Goal: Task Accomplishment & Management: Use online tool/utility

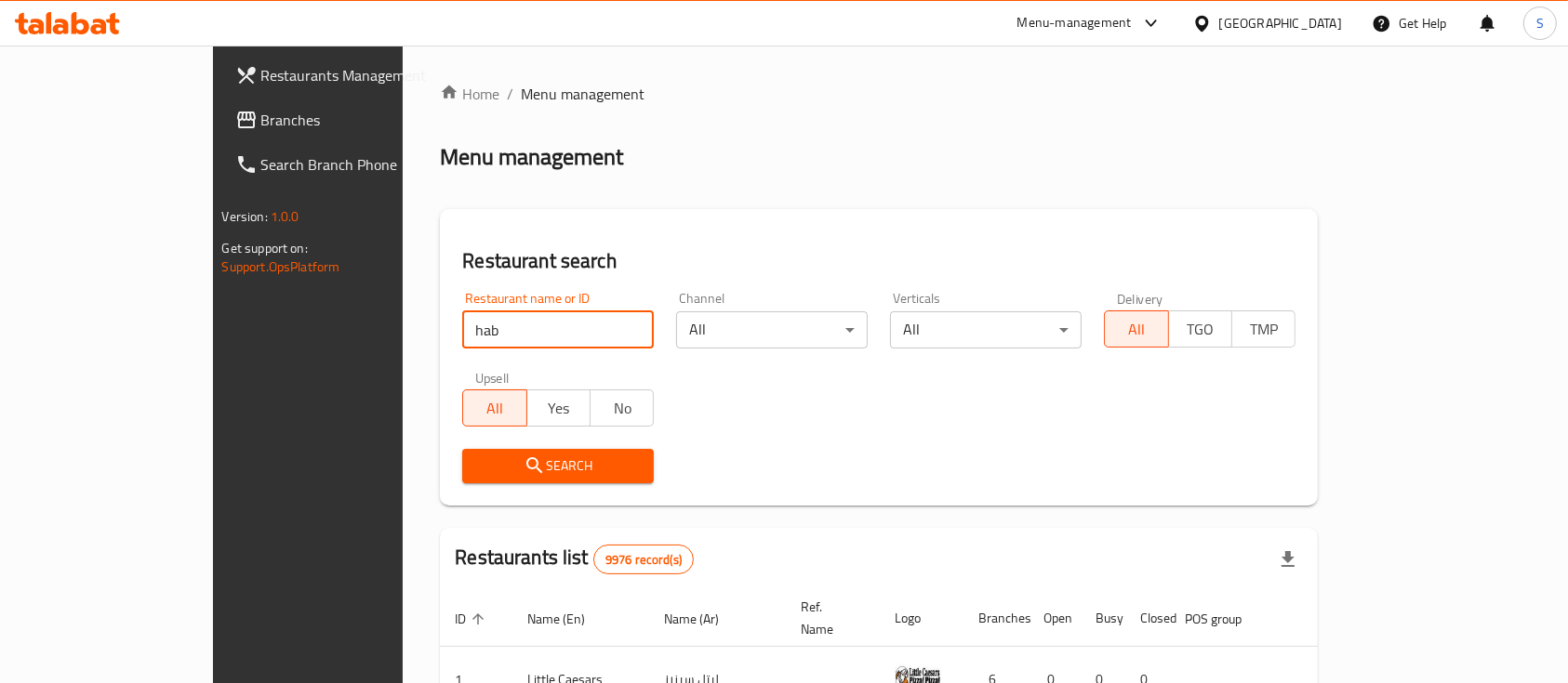
type input "habits"
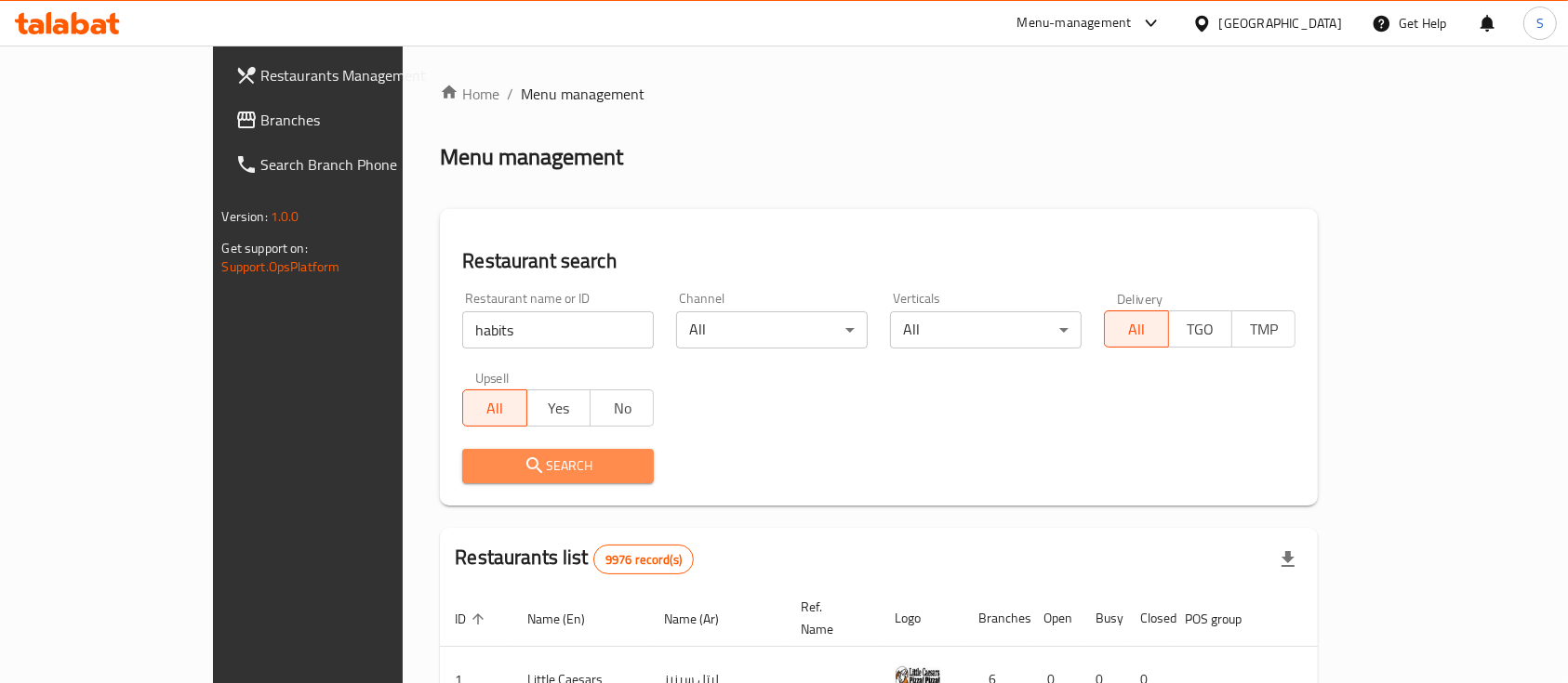
click at [477, 465] on span "Search" at bounding box center [557, 465] width 161 height 23
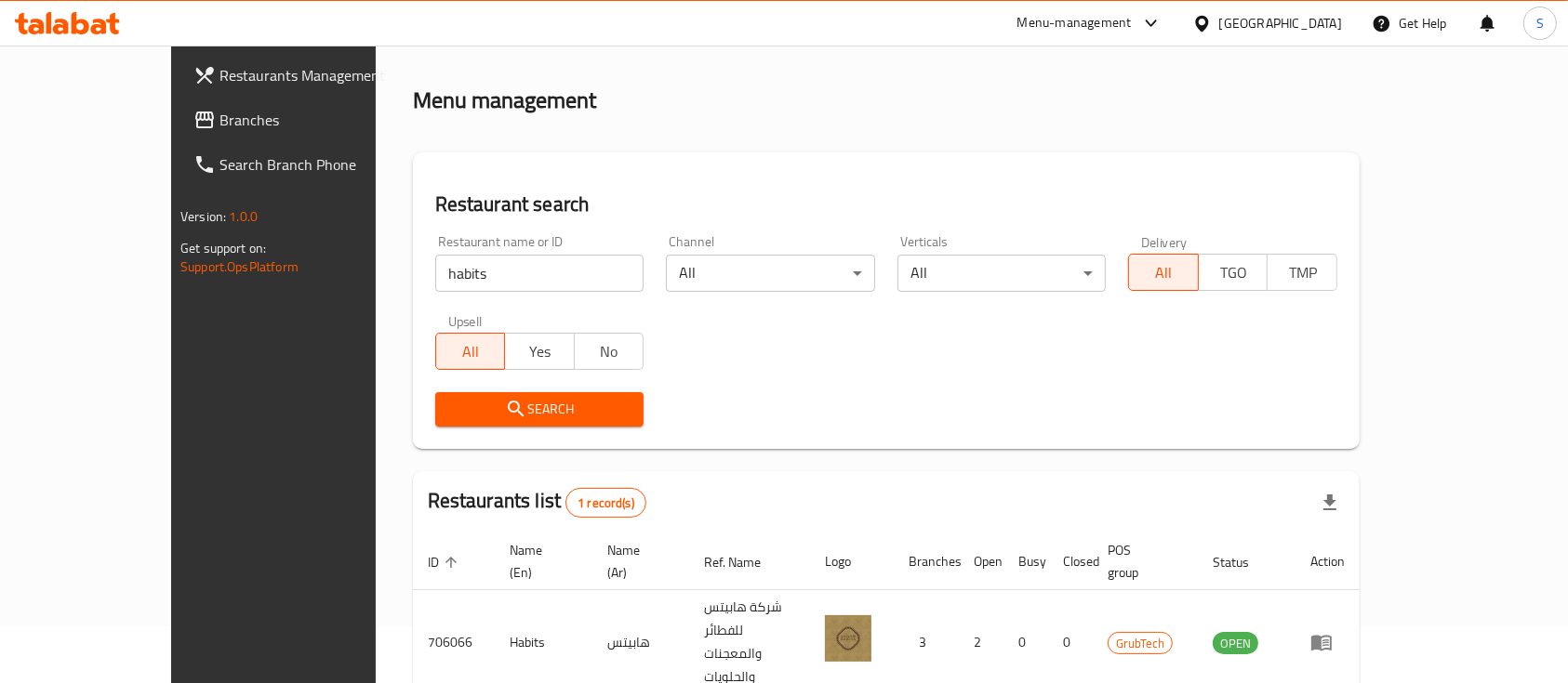
scroll to position [109, 0]
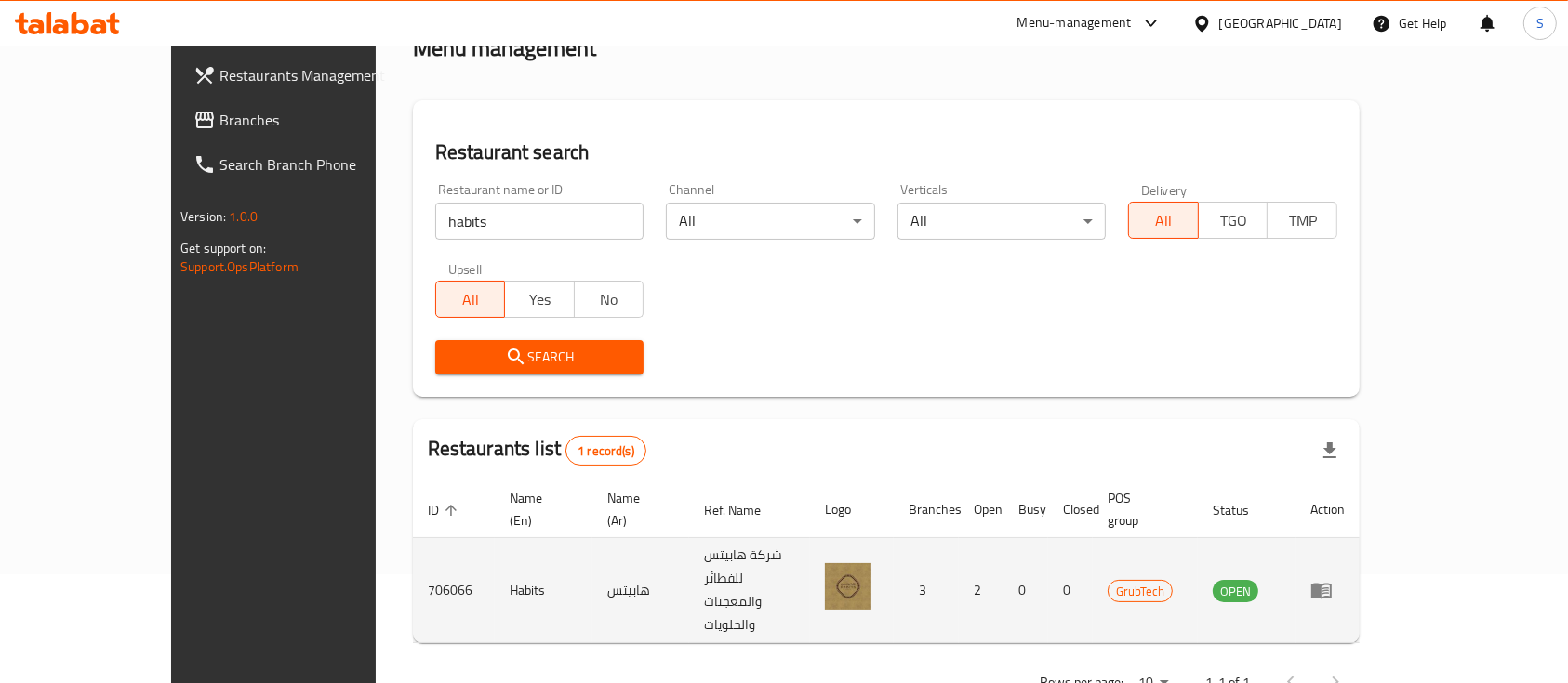
click at [1328, 588] on icon "enhanced table" at bounding box center [1325, 592] width 7 height 8
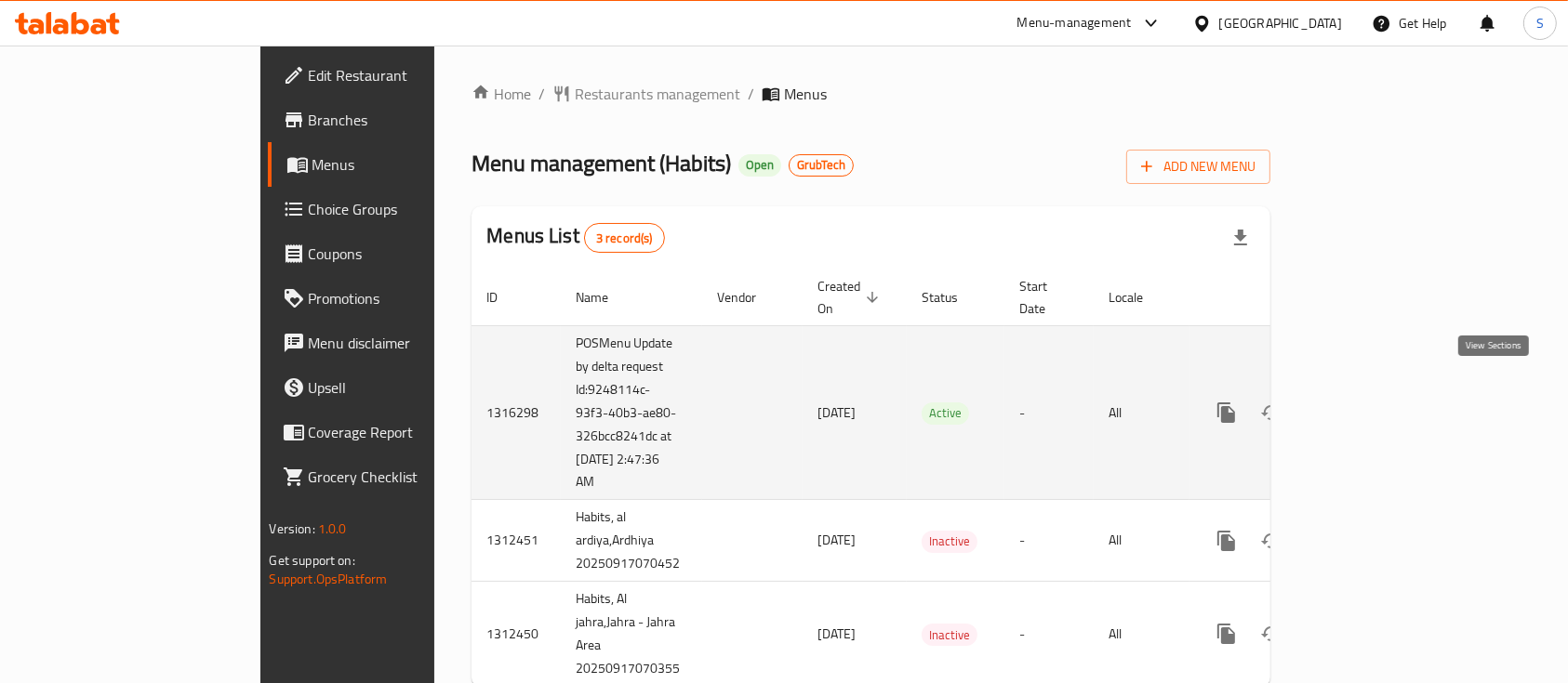
click at [1369, 405] on icon "enhanced table" at bounding box center [1360, 413] width 17 height 17
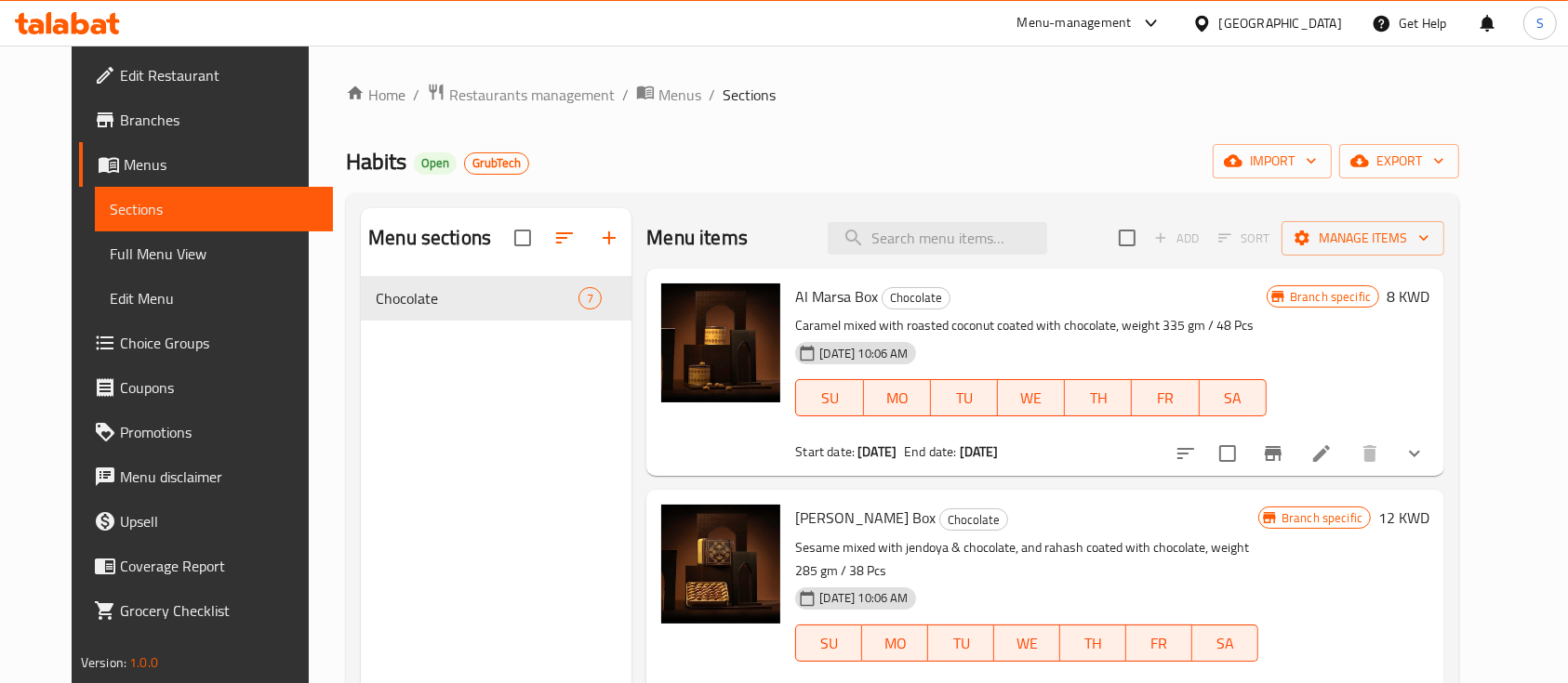
click at [345, 160] on span "Habits" at bounding box center [375, 161] width 60 height 42
copy span "Habits"
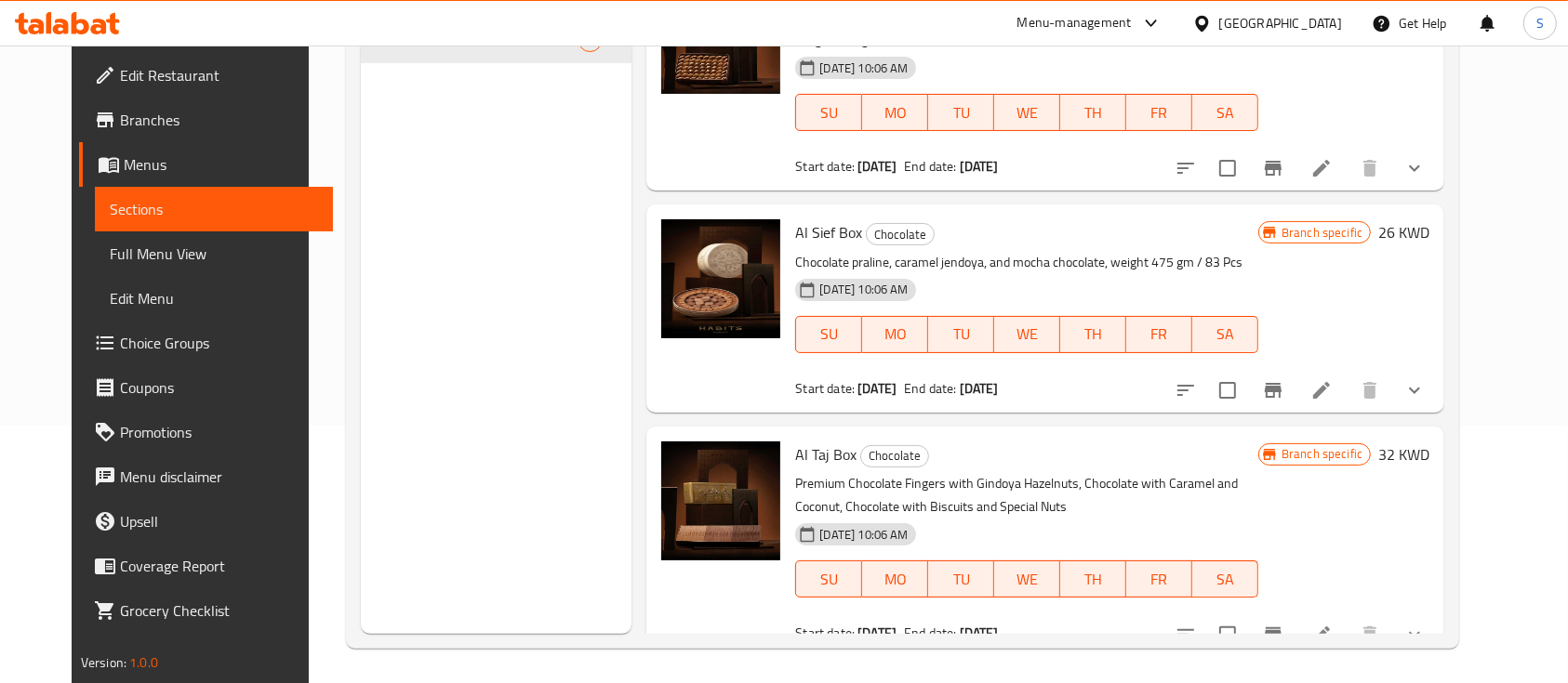
scroll to position [260, 0]
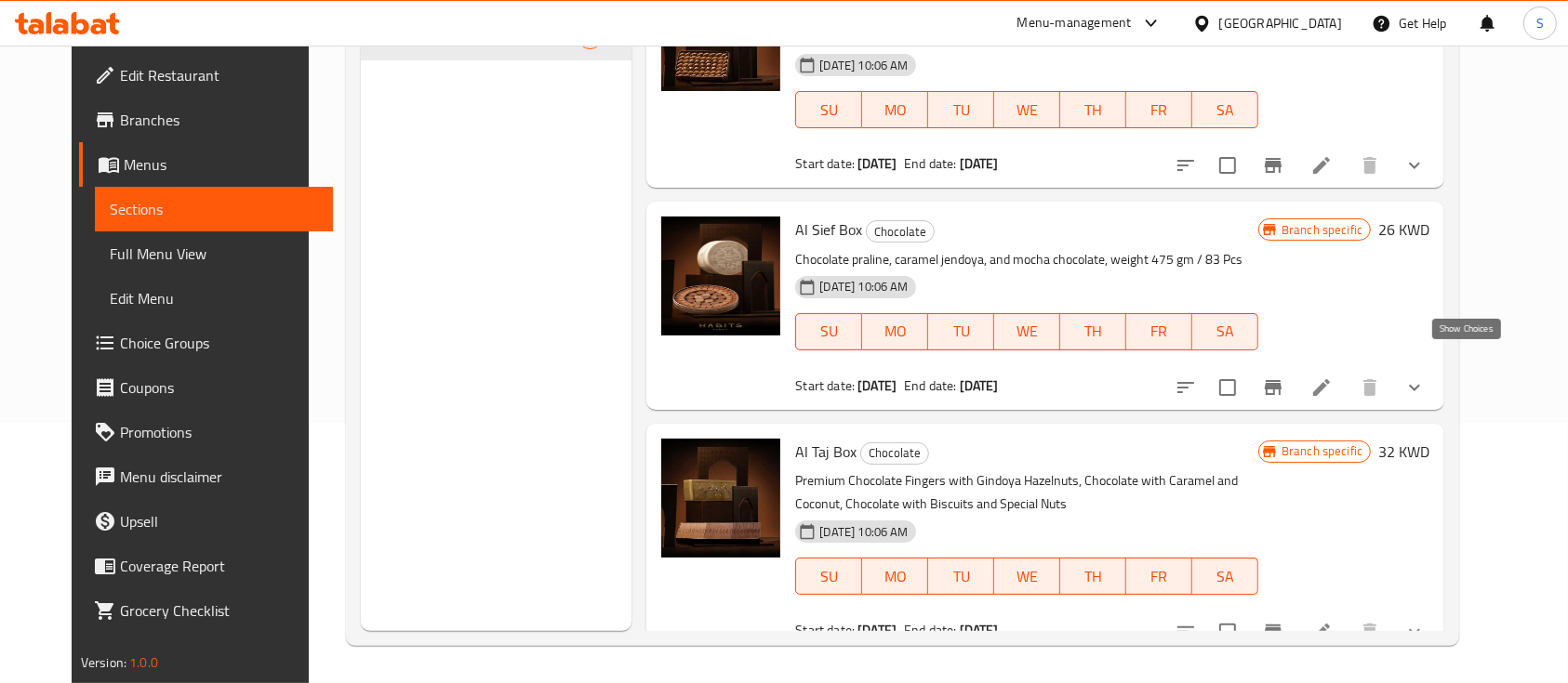
click at [1425, 376] on icon "show more" at bounding box center [1414, 387] width 23 height 23
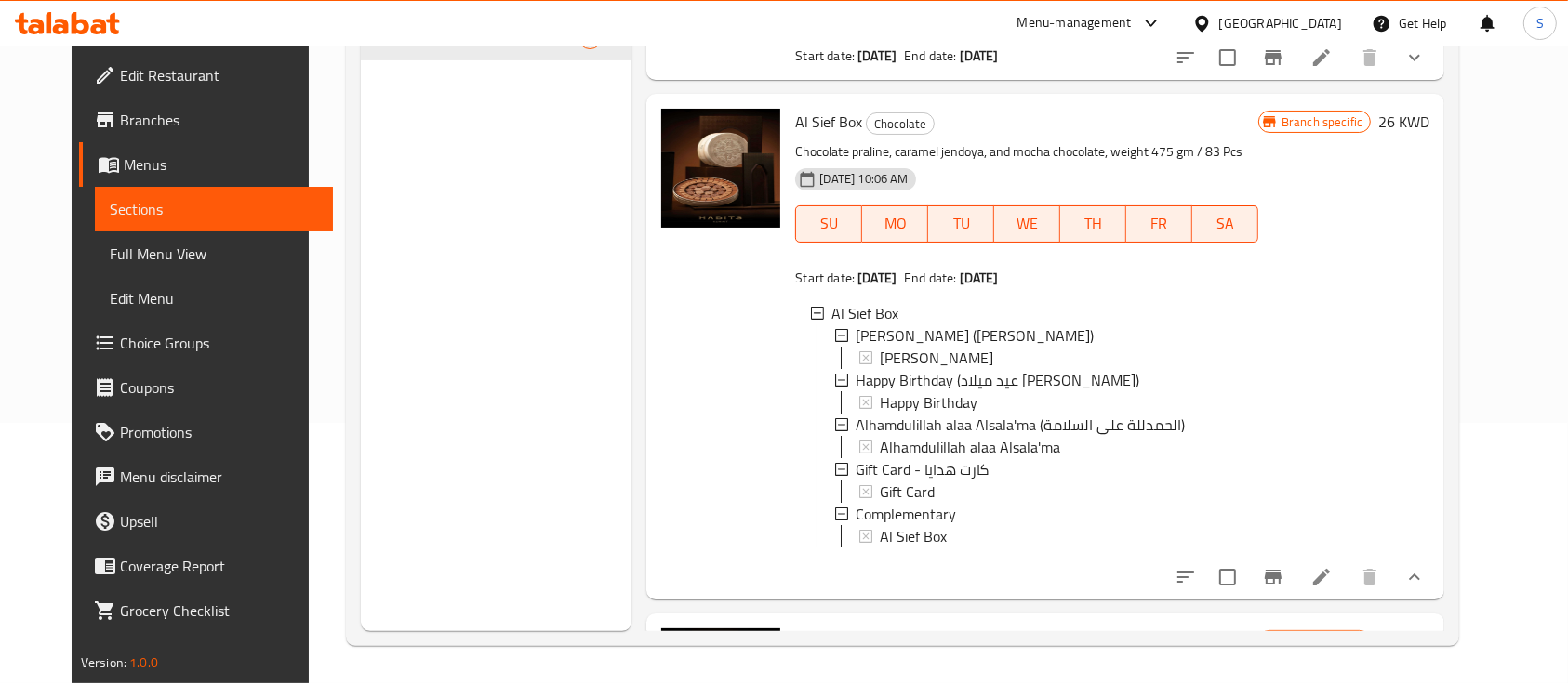
scroll to position [773, 0]
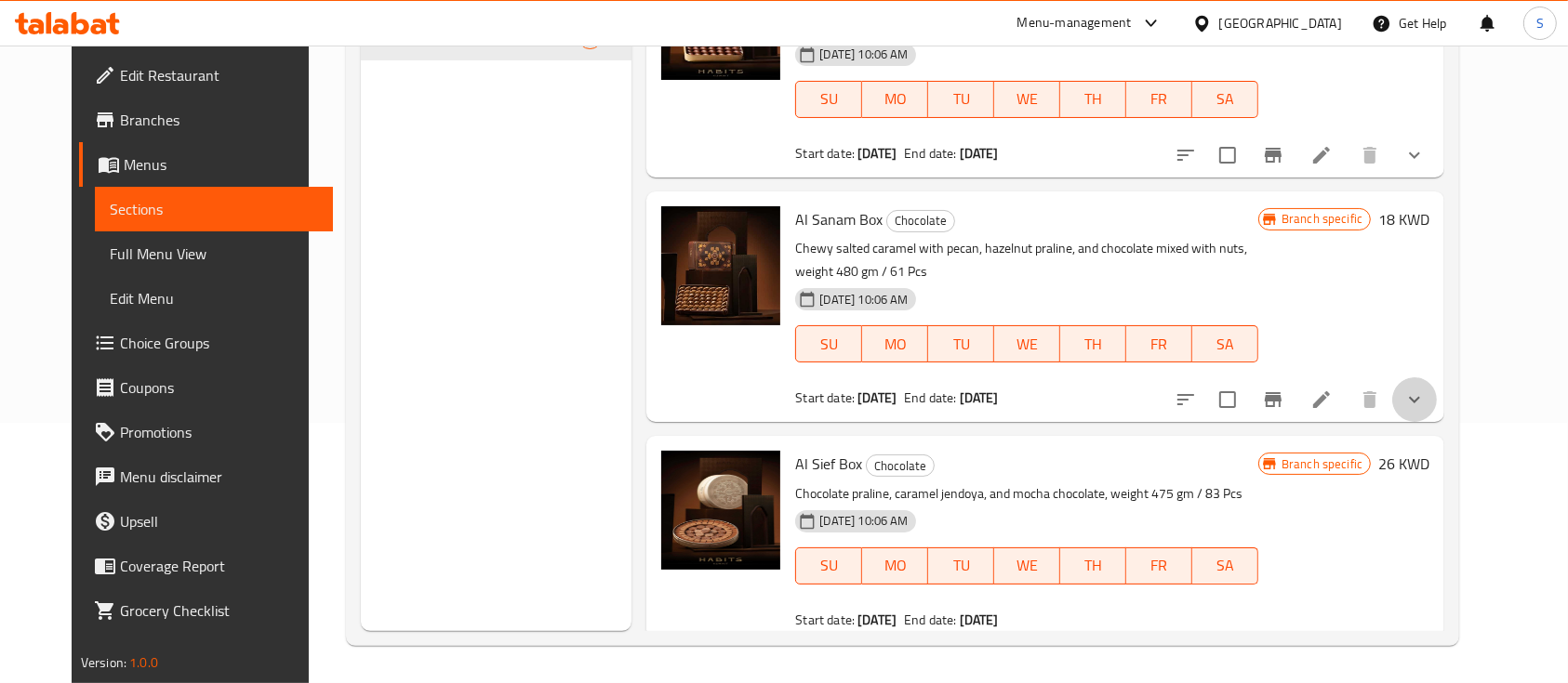
click at [1436, 377] on button "show more" at bounding box center [1414, 399] width 45 height 45
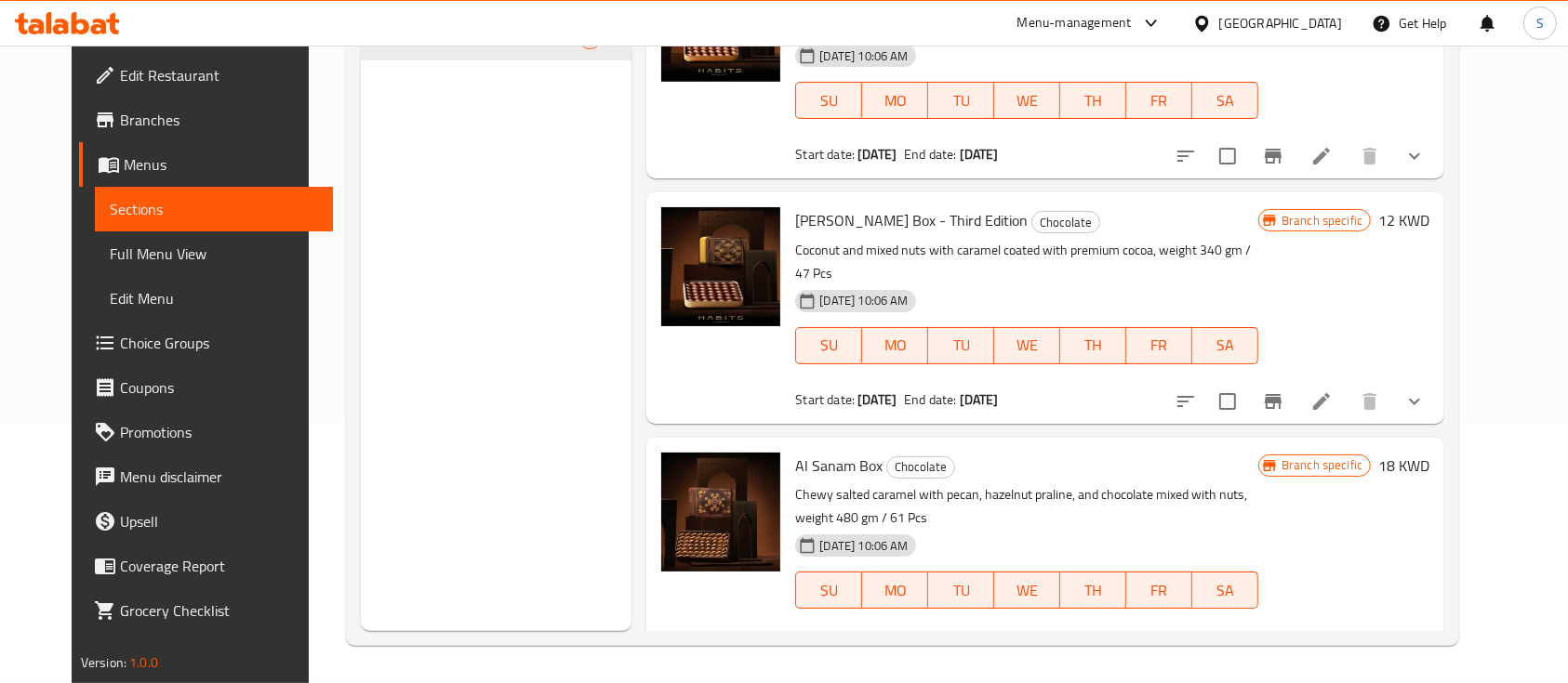
scroll to position [527, 0]
click at [1436, 380] on button "show more" at bounding box center [1414, 402] width 45 height 45
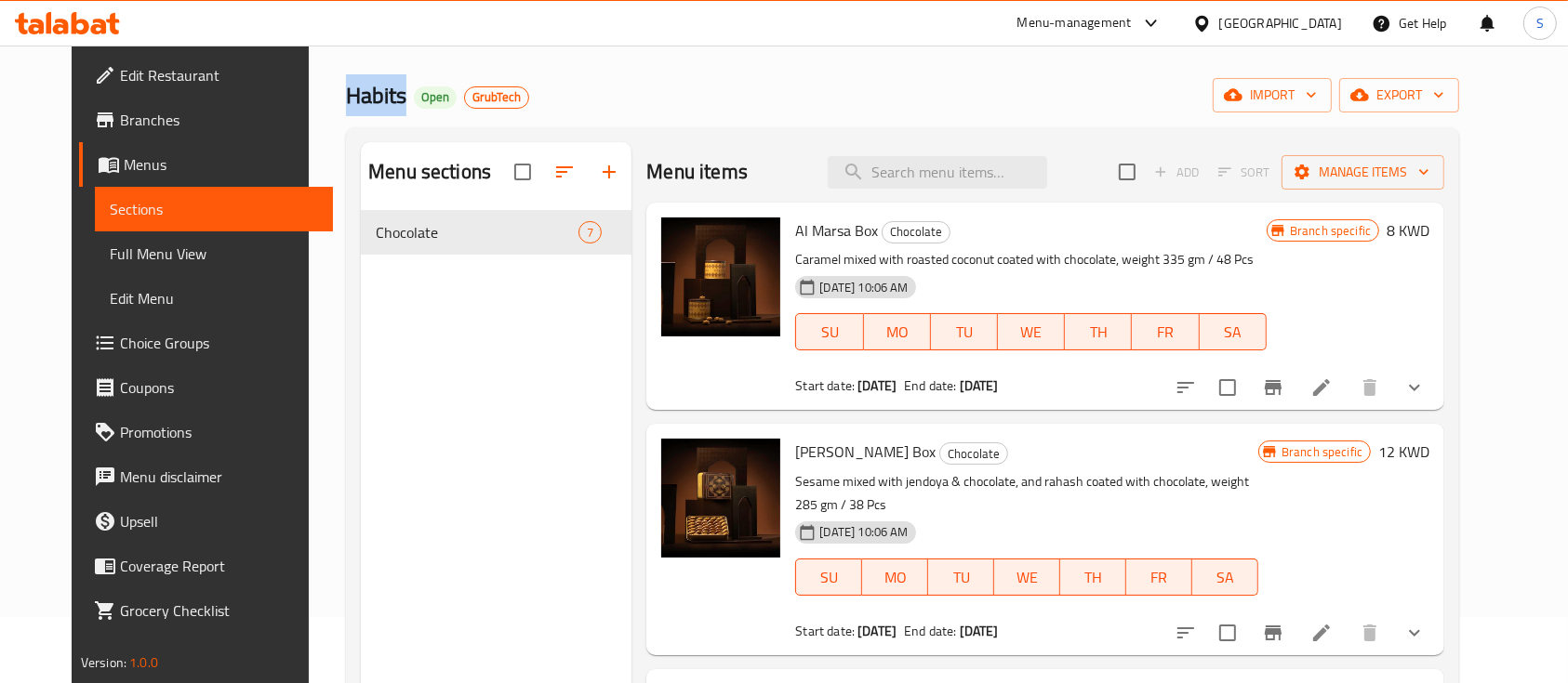
scroll to position [55, 0]
